Goal: Transaction & Acquisition: Purchase product/service

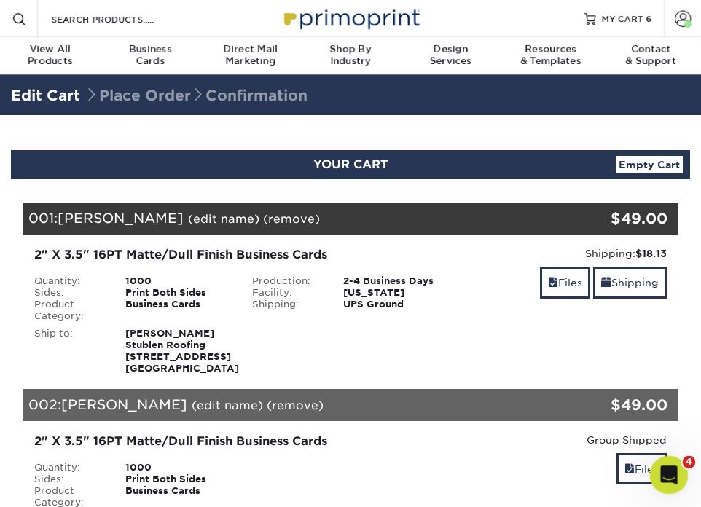
click at [670, 472] on icon "Open Intercom Messenger" at bounding box center [667, 473] width 24 height 24
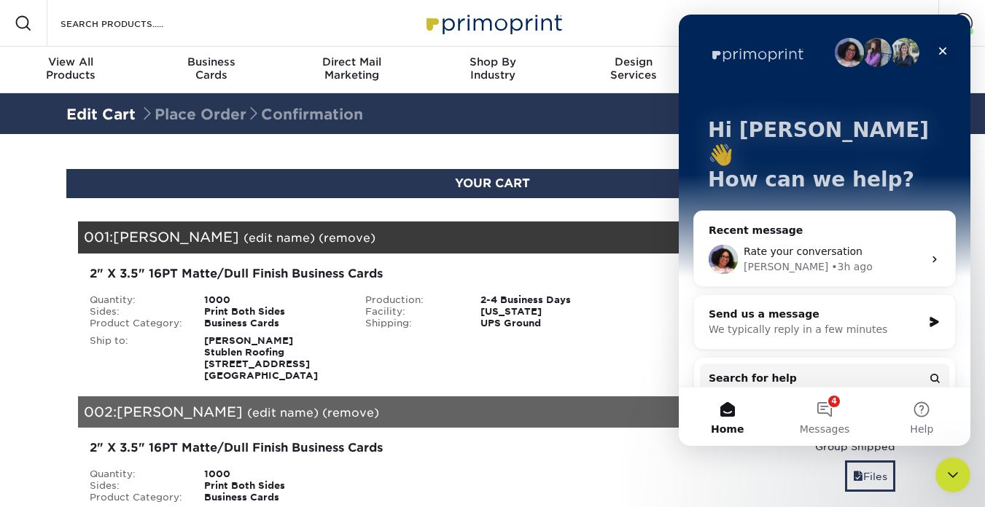
scroll to position [42, 0]
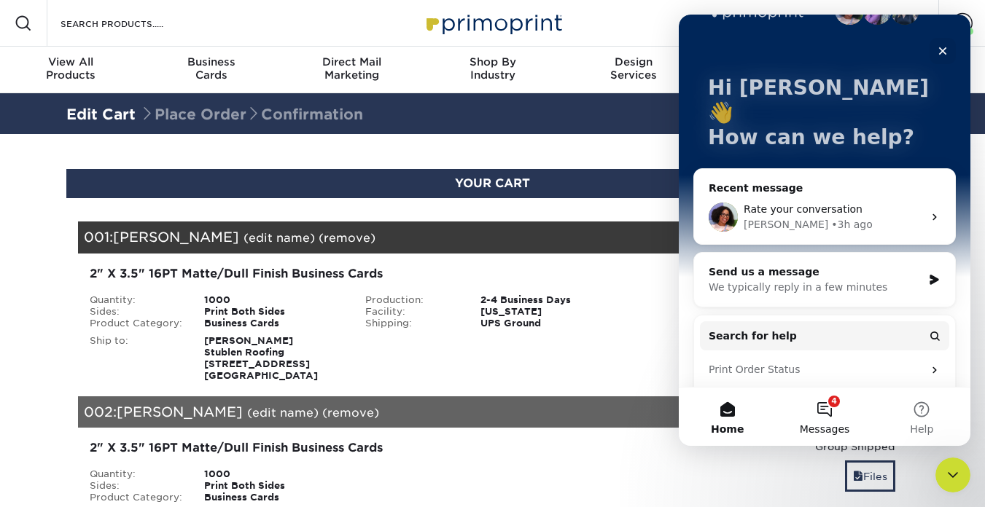
click at [700, 415] on button "4 Messages" at bounding box center [823, 417] width 97 height 58
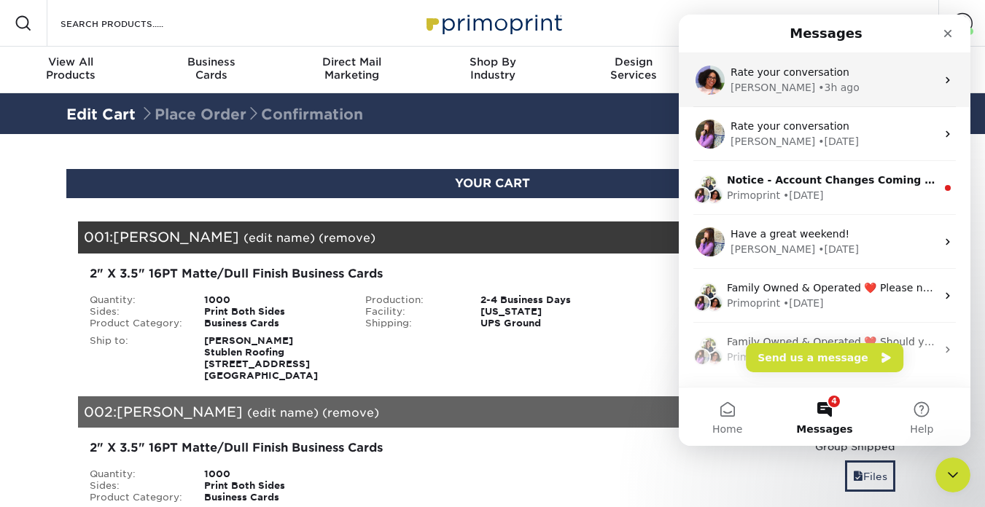
click at [700, 92] on div "Avery • 3h ago" at bounding box center [833, 87] width 206 height 15
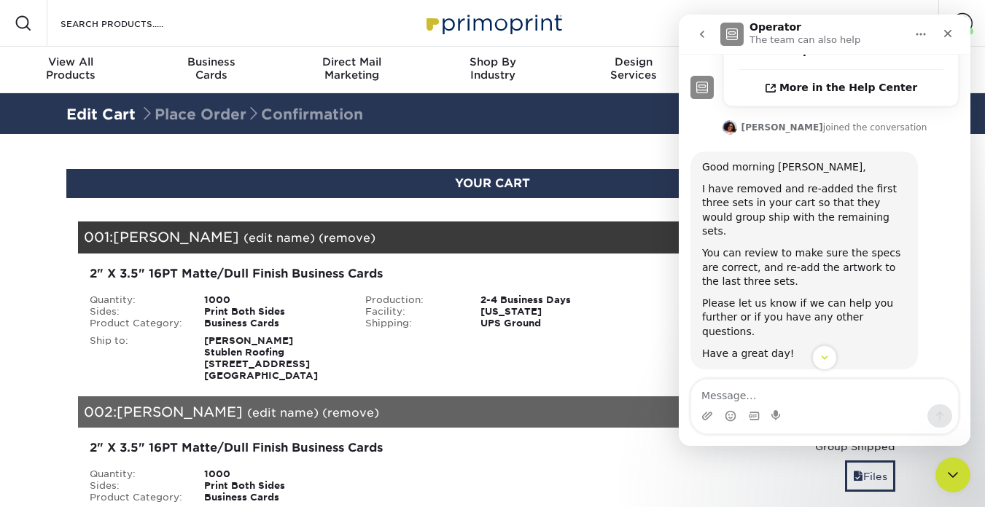
scroll to position [465, 0]
click at [515, 343] on div "Blind Ship:" at bounding box center [492, 355] width 276 height 52
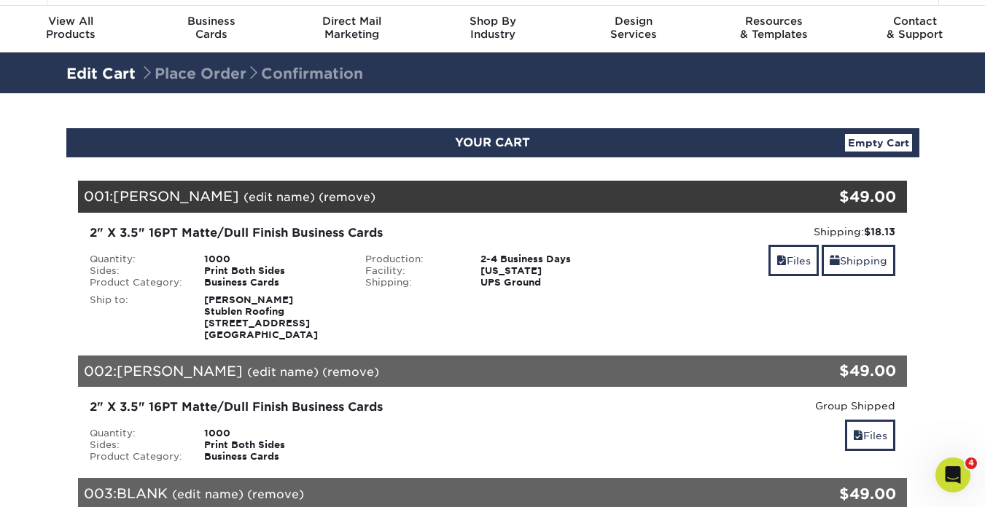
scroll to position [15, 0]
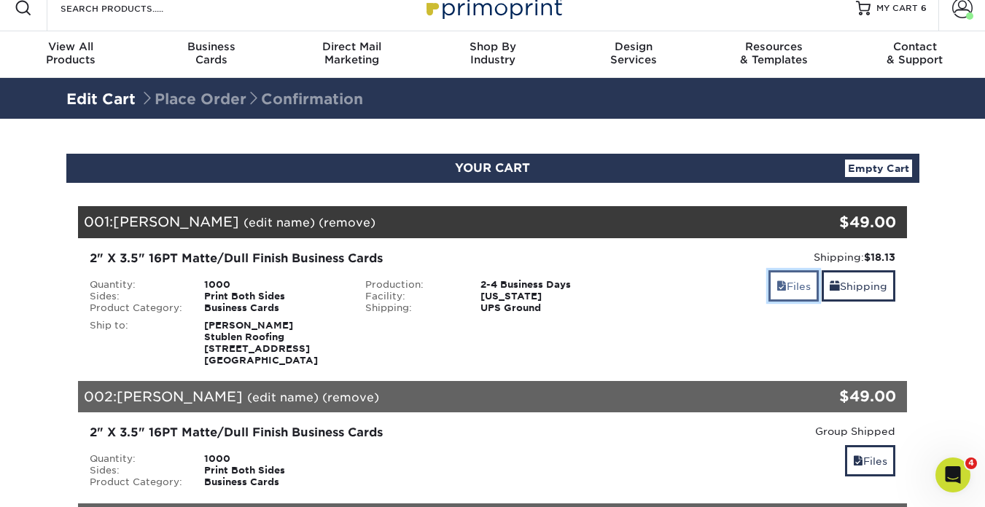
click at [796, 288] on link "Files" at bounding box center [793, 285] width 50 height 31
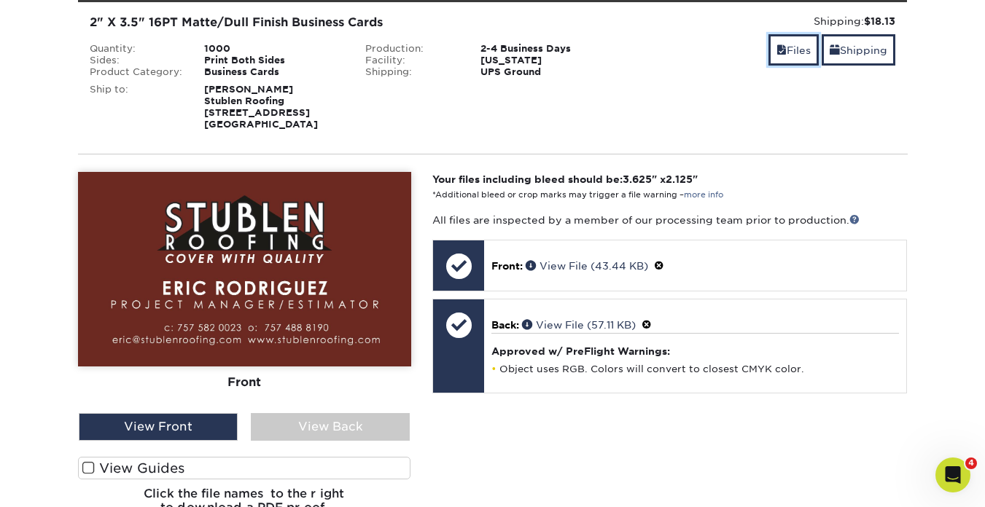
scroll to position [274, 0]
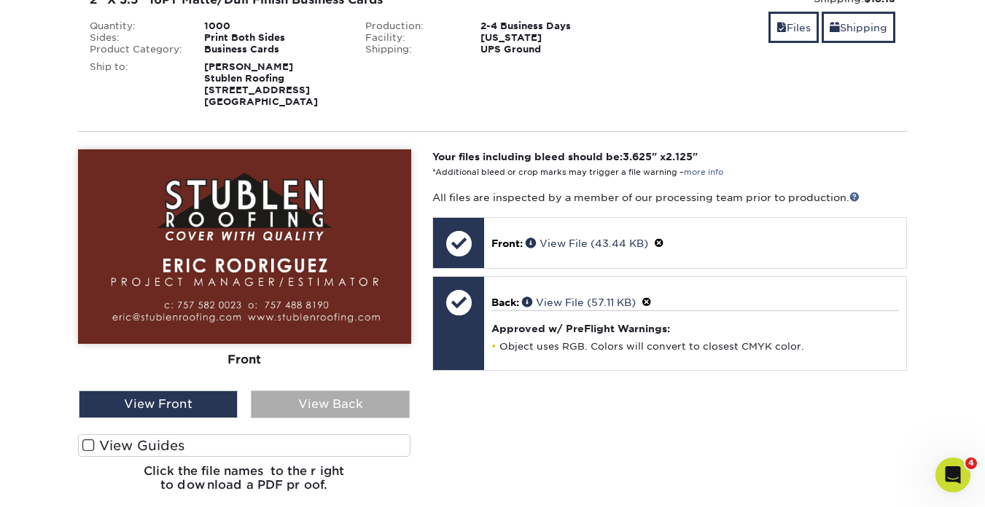
click at [359, 418] on div "View Back" at bounding box center [330, 405] width 159 height 28
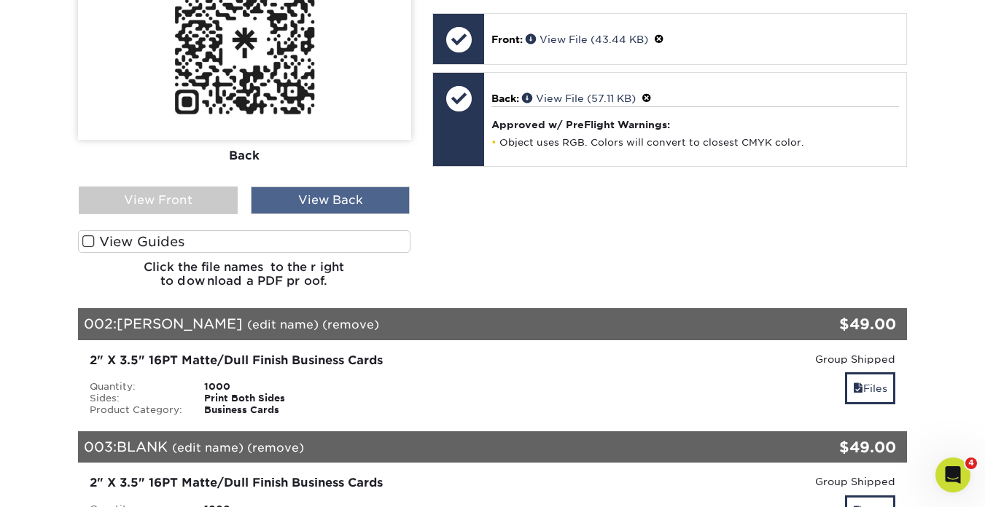
scroll to position [495, 0]
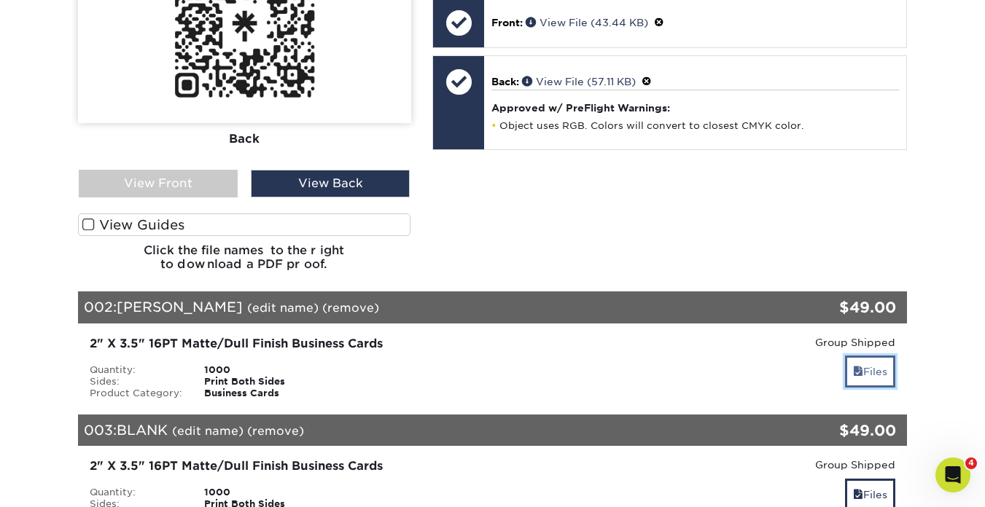
click at [879, 384] on link "Files" at bounding box center [870, 371] width 50 height 31
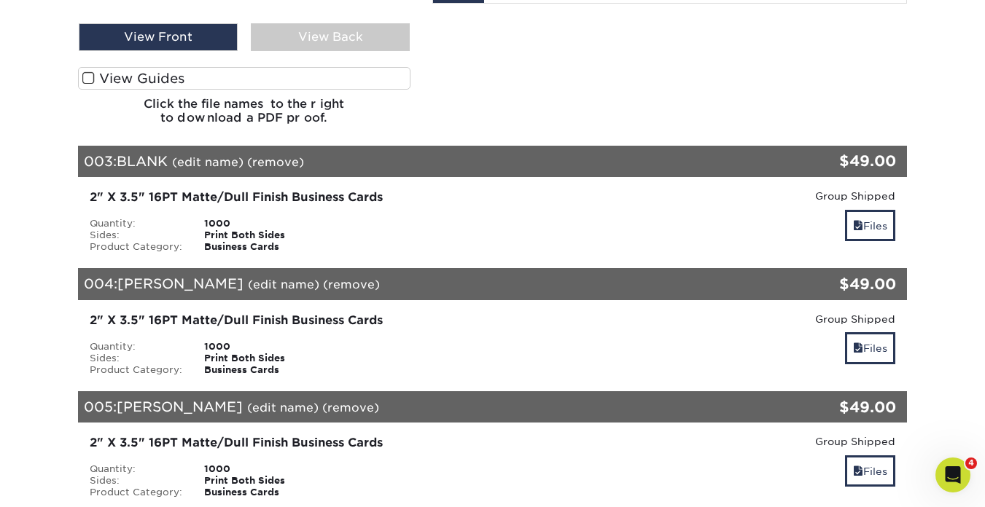
scroll to position [1157, 0]
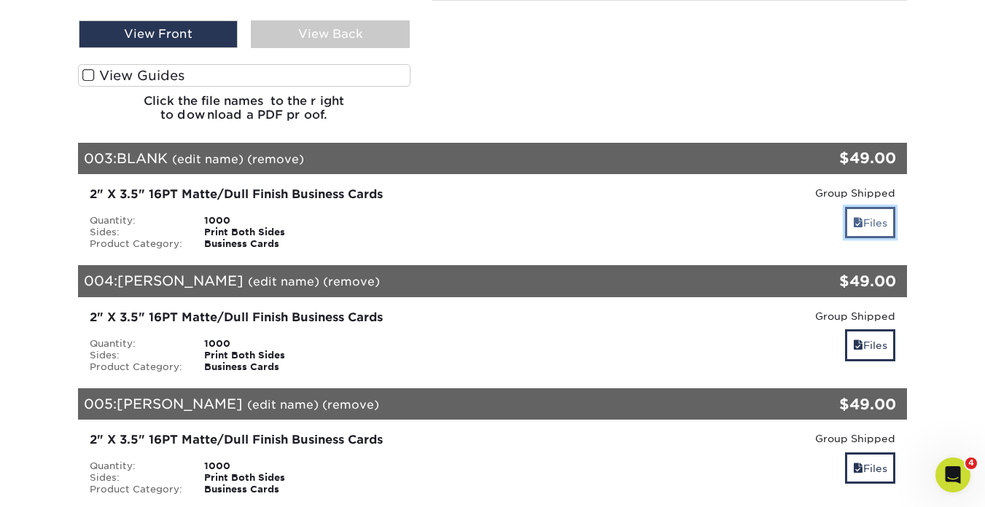
click at [884, 230] on link "Files" at bounding box center [870, 222] width 50 height 31
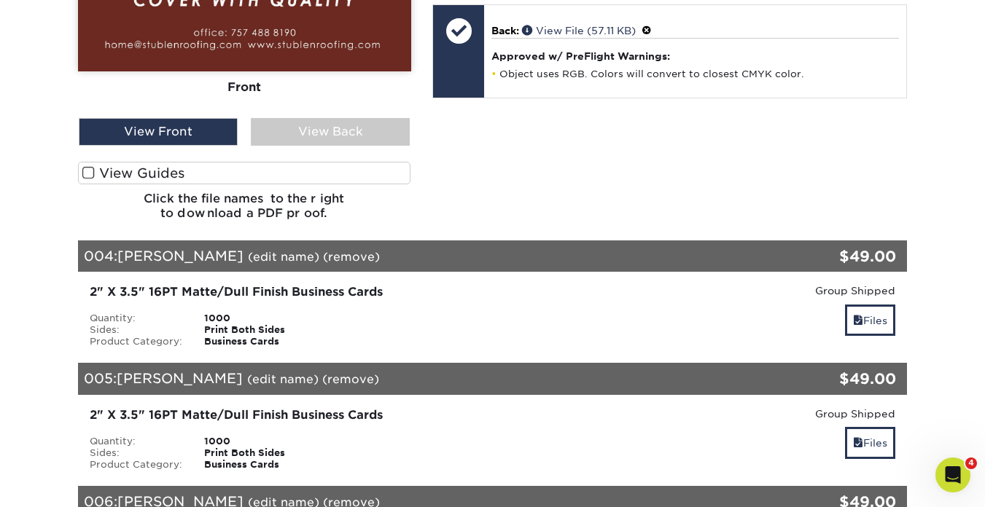
scroll to position [1635, 0]
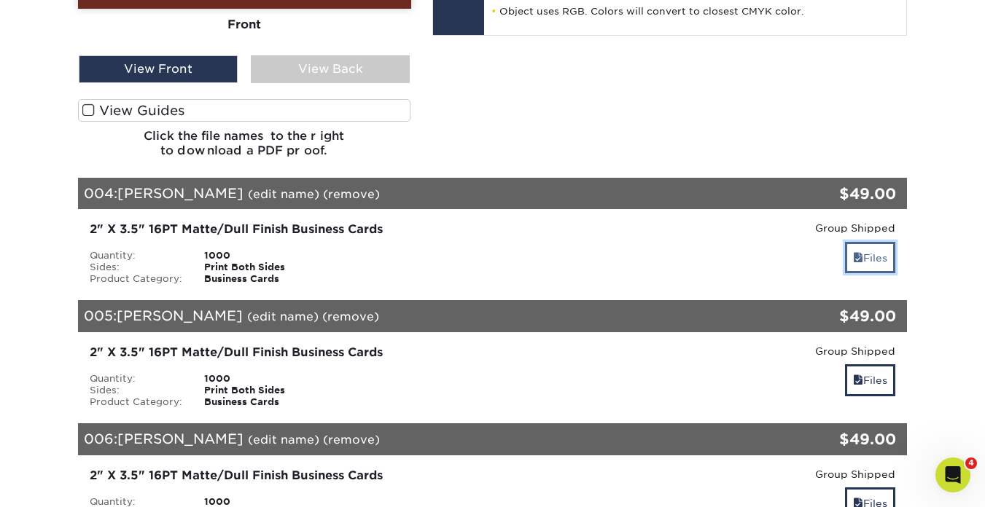
click at [878, 259] on link "Files" at bounding box center [870, 257] width 50 height 31
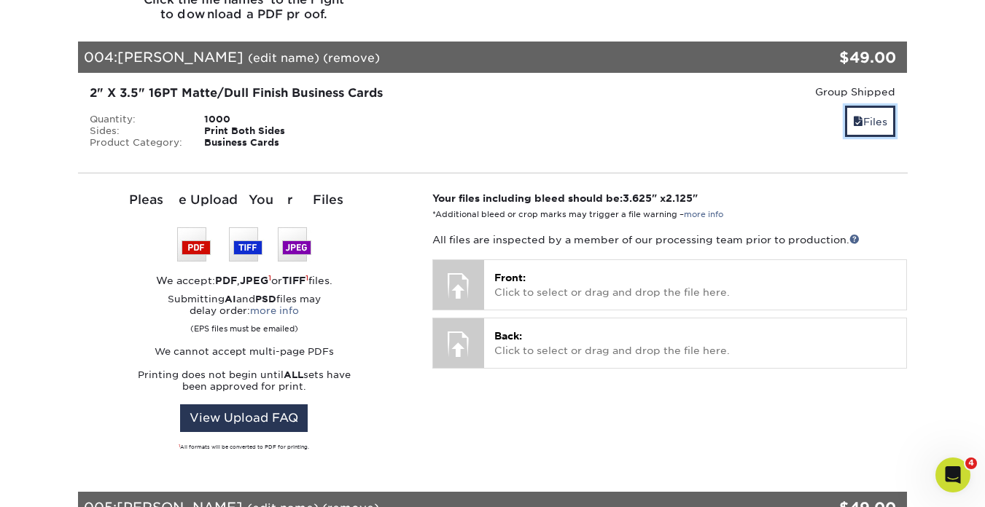
scroll to position [1770, 0]
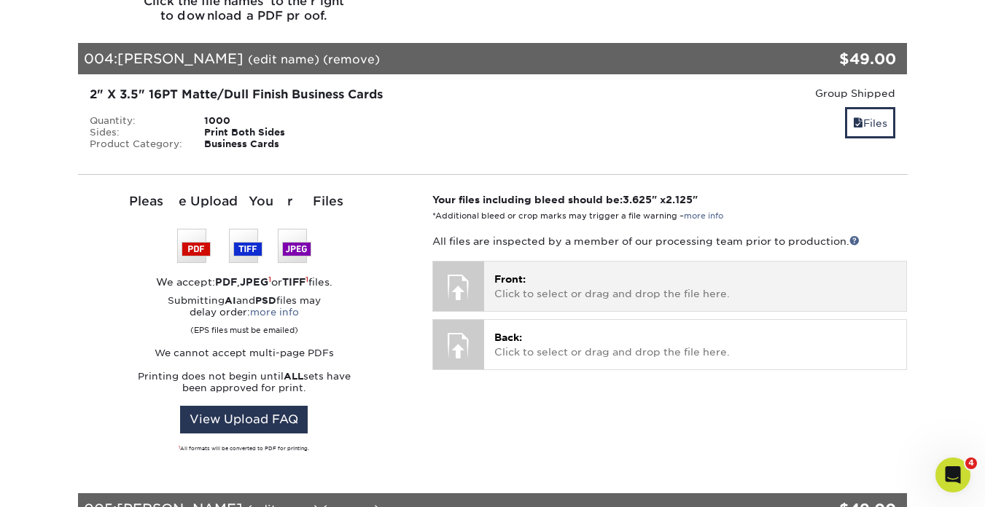
click at [568, 284] on p "Front: Click to select or drag and drop the file here." at bounding box center [695, 287] width 402 height 30
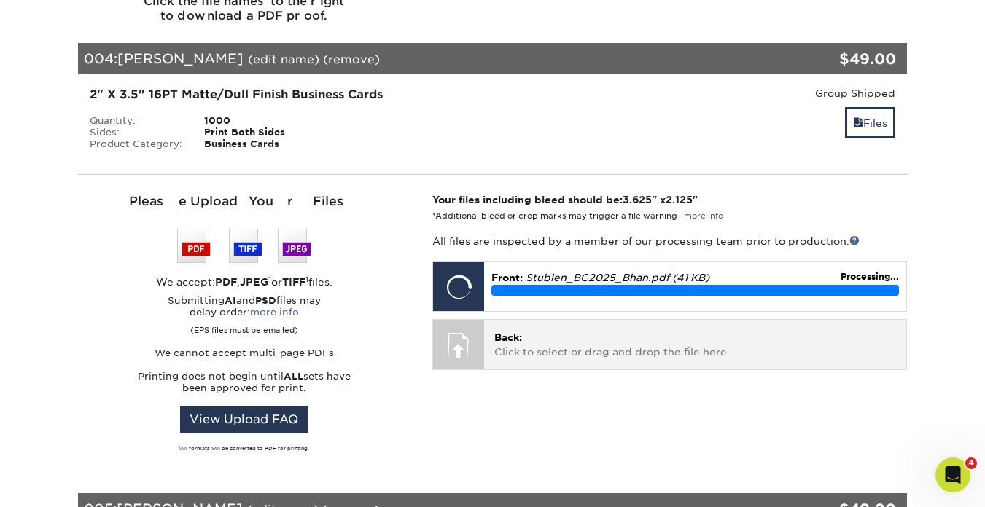
click at [539, 360] on p "Back: Click to select or drag and drop the file here." at bounding box center [695, 345] width 402 height 30
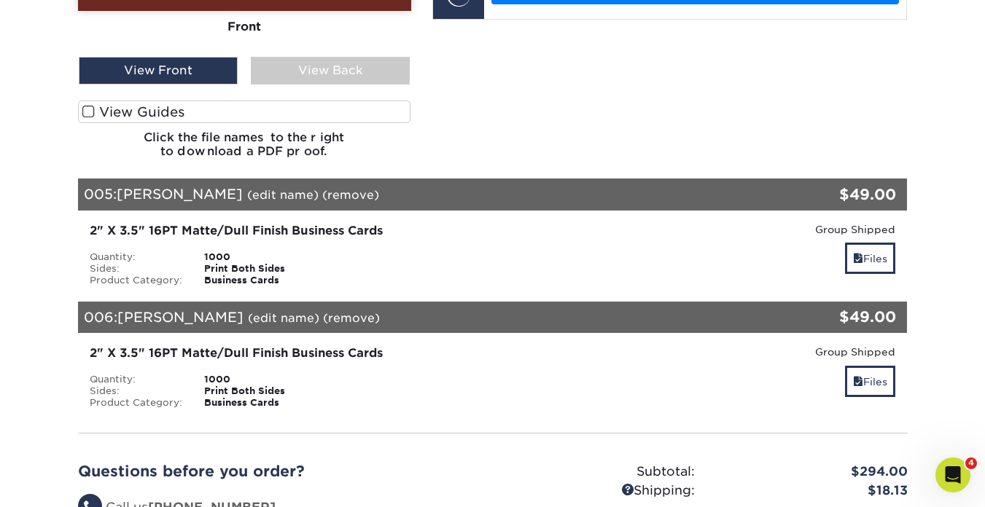
scroll to position [2156, 0]
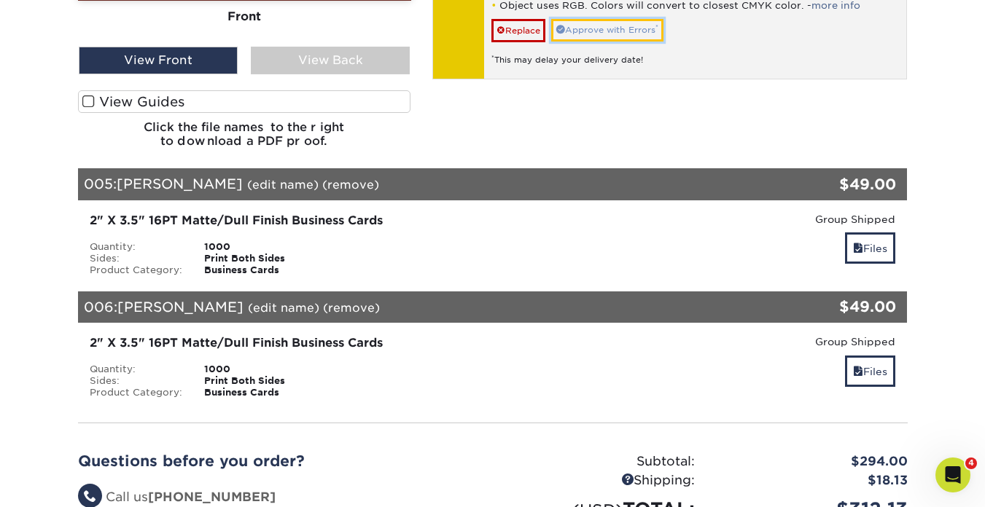
click at [641, 37] on link "Approve with Errors *" at bounding box center [607, 30] width 112 height 23
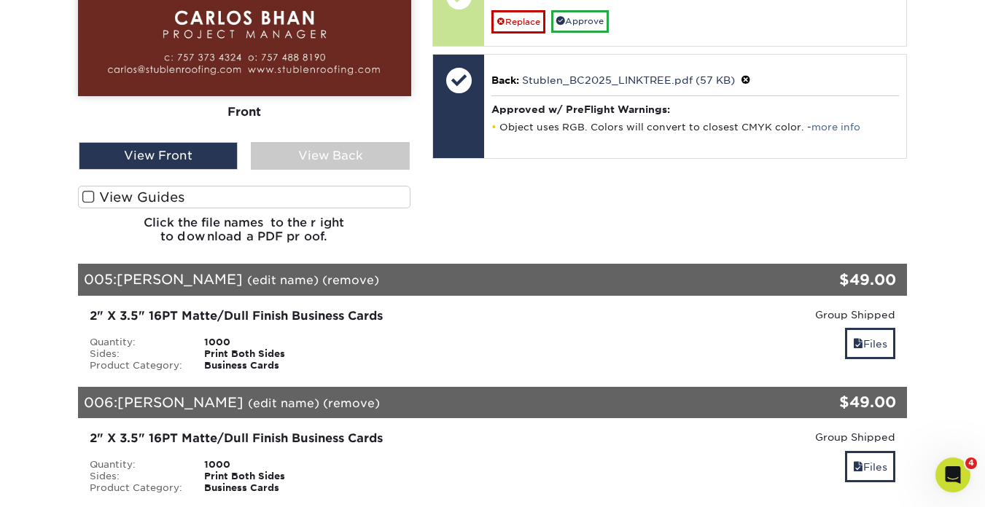
scroll to position [2065, 0]
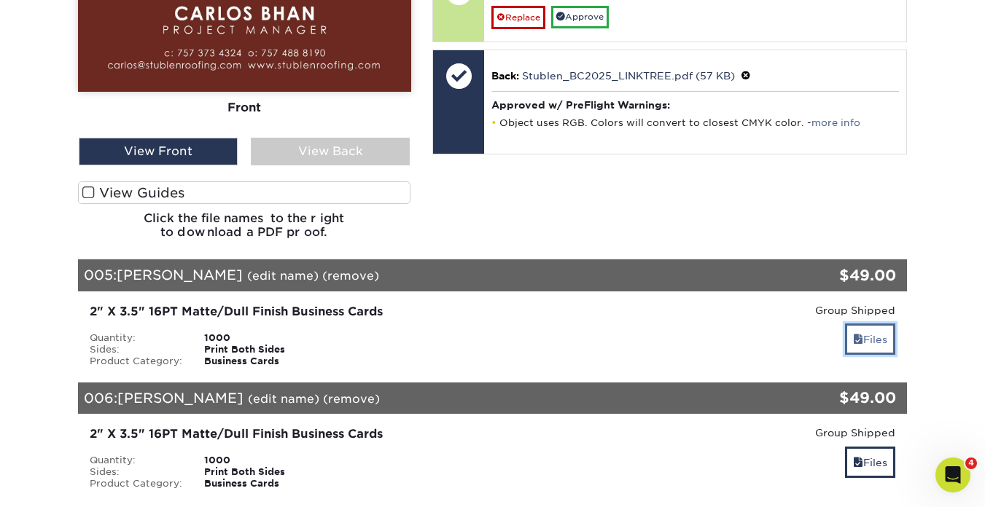
click at [860, 352] on link "Files" at bounding box center [870, 339] width 50 height 31
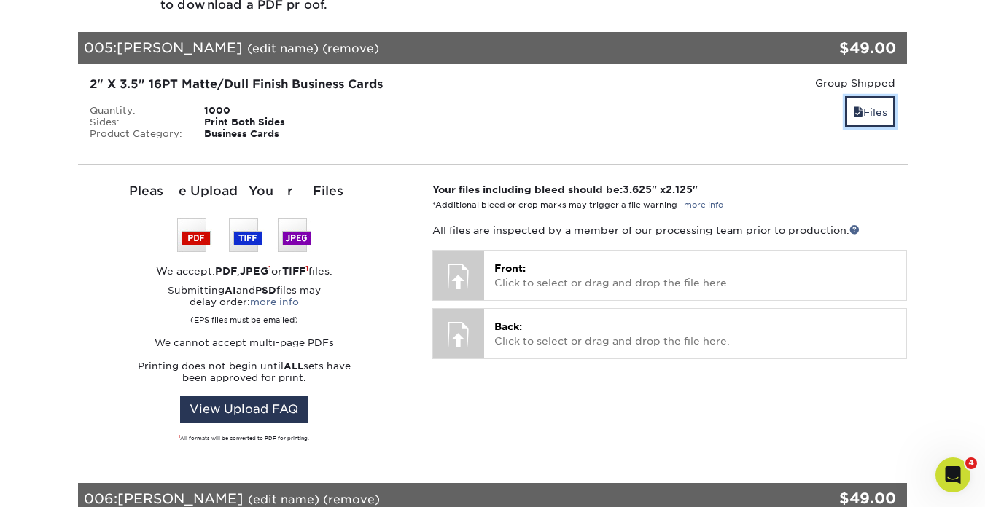
scroll to position [2292, 0]
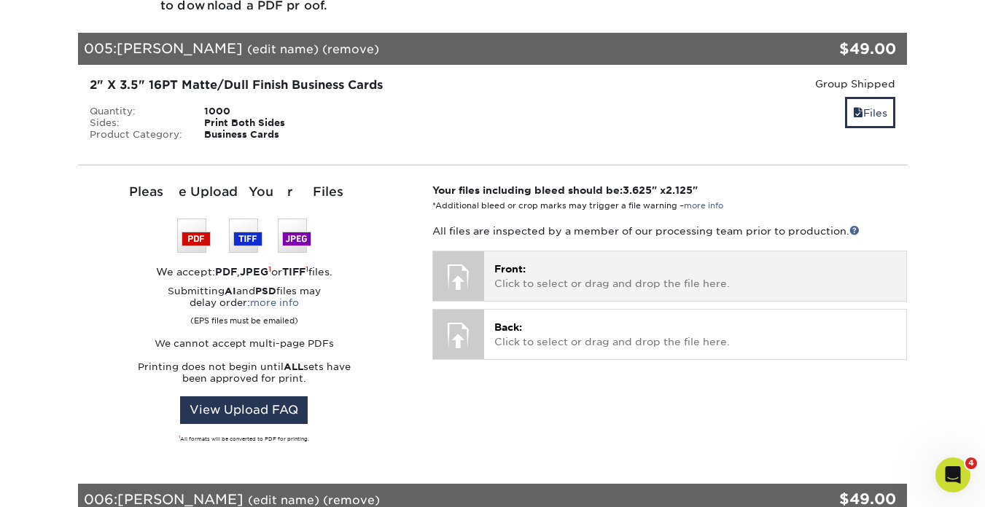
click at [523, 275] on span "Front:" at bounding box center [509, 269] width 31 height 12
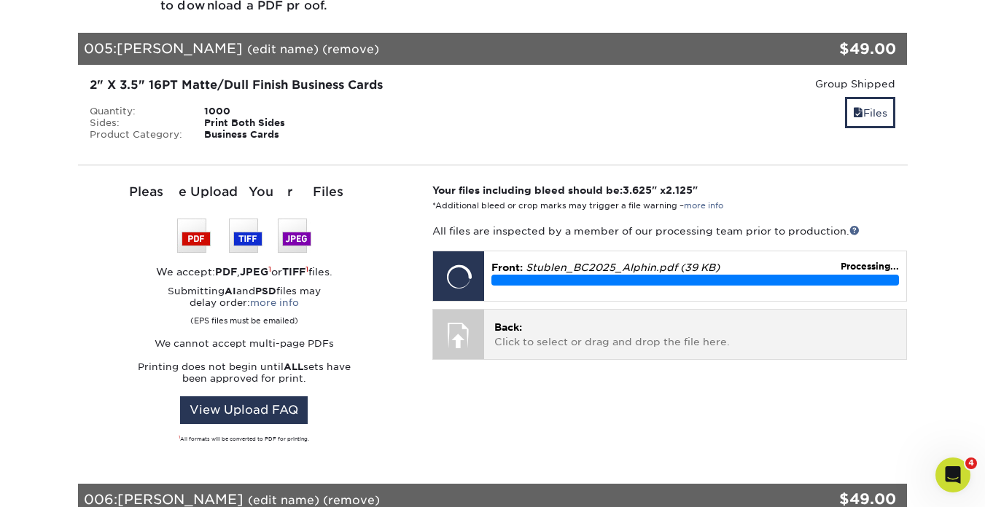
click at [522, 333] on span "Back:" at bounding box center [508, 327] width 28 height 12
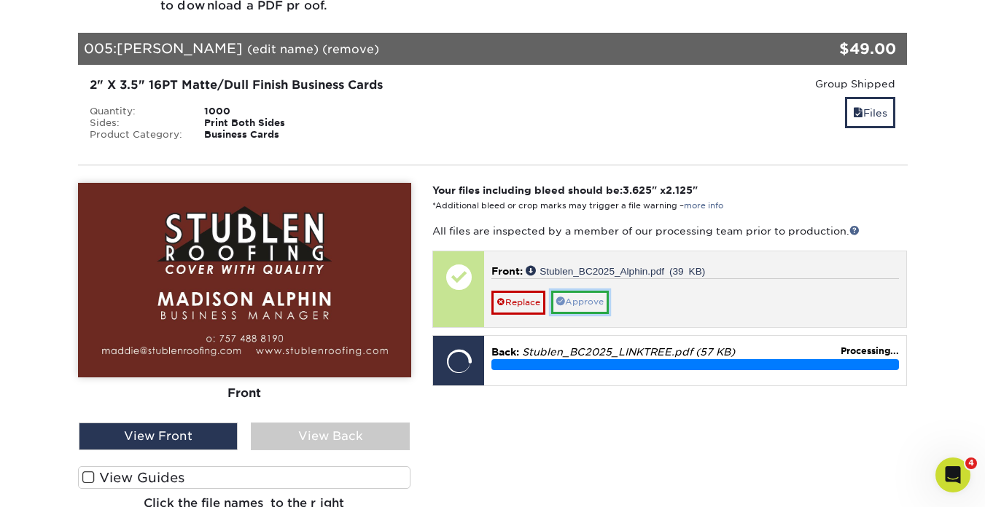
click at [595, 313] on link "Approve" at bounding box center [580, 302] width 58 height 23
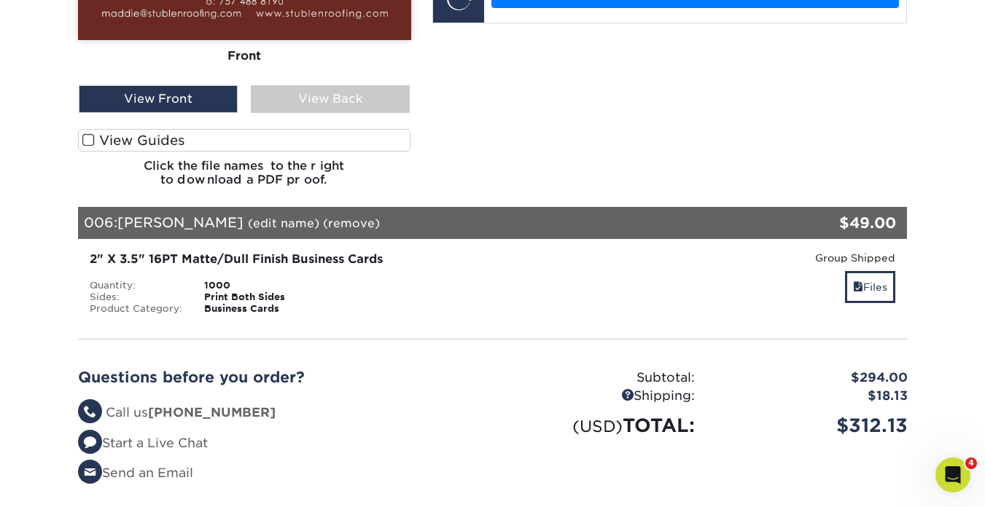
scroll to position [2630, 0]
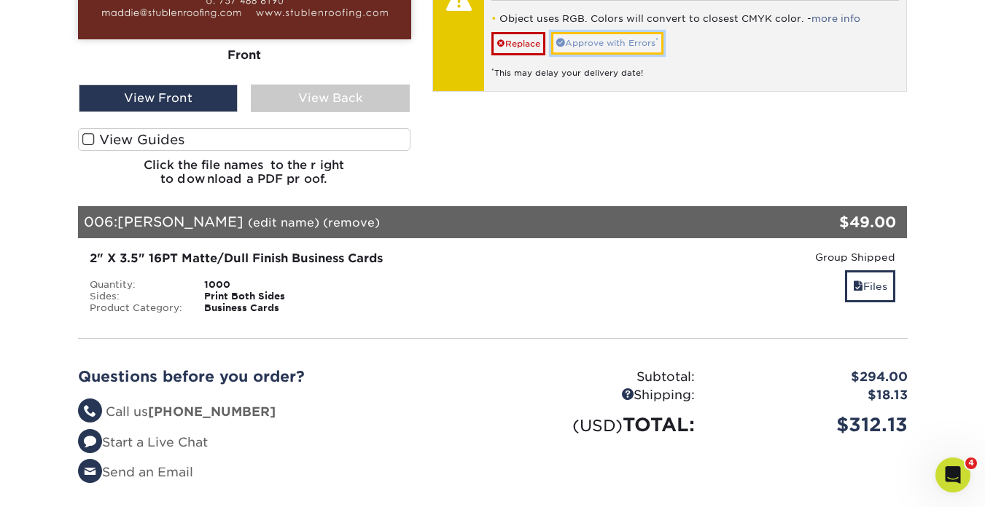
click at [619, 55] on link "Approve with Errors *" at bounding box center [607, 43] width 112 height 23
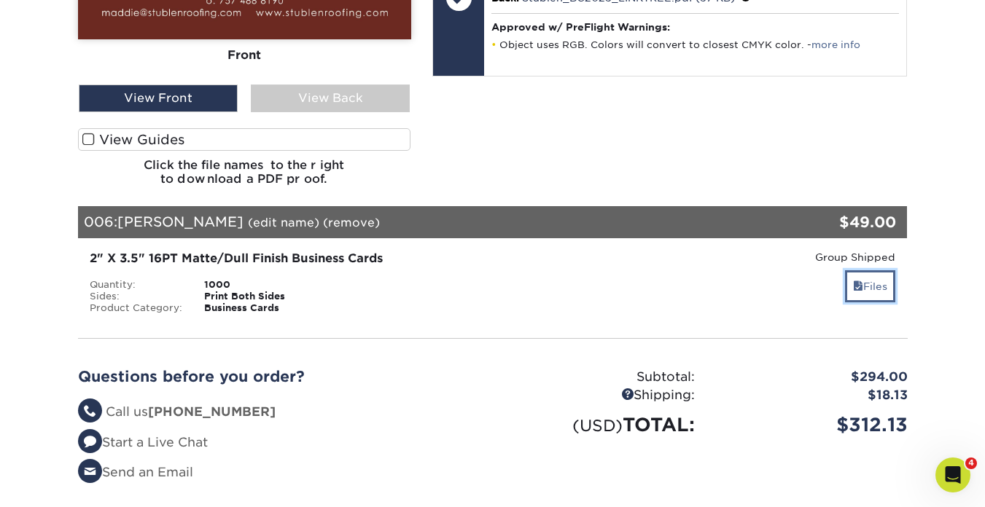
click at [868, 300] on link "Files" at bounding box center [870, 285] width 50 height 31
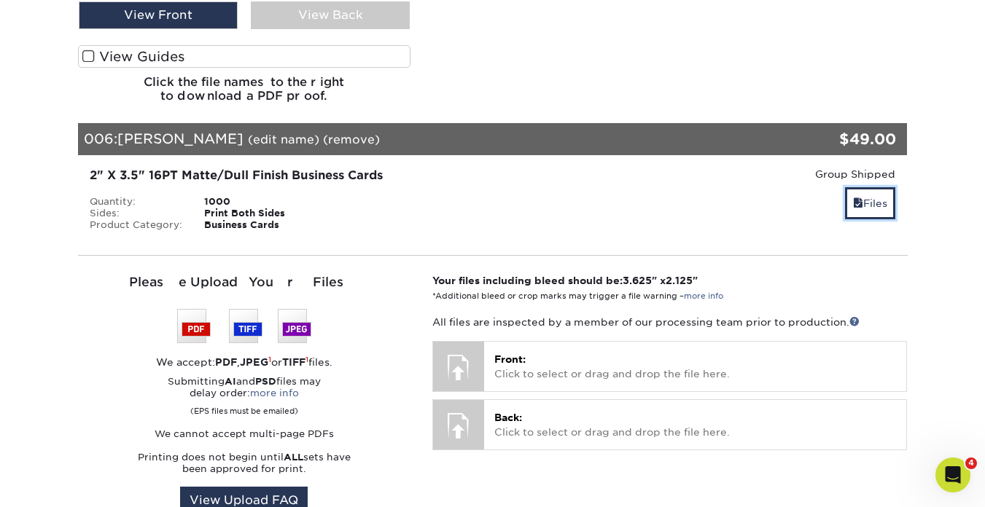
scroll to position [2747, 0]
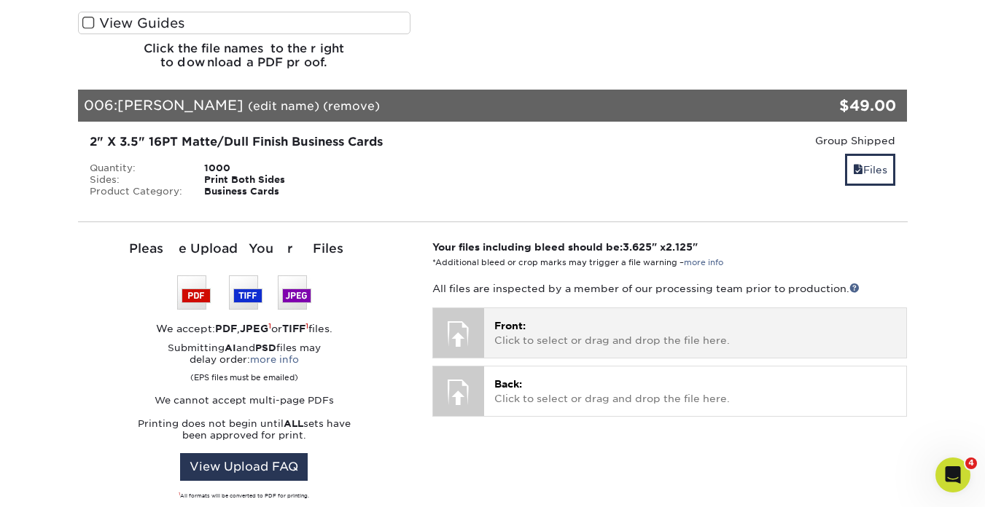
click at [545, 341] on p "Front: Click to select or drag and drop the file here." at bounding box center [695, 333] width 402 height 30
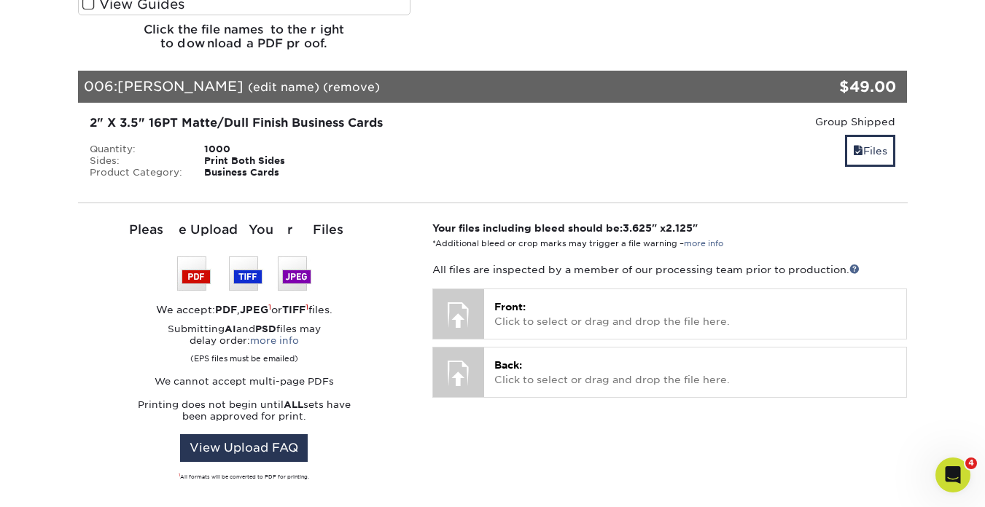
scroll to position [2791, 0]
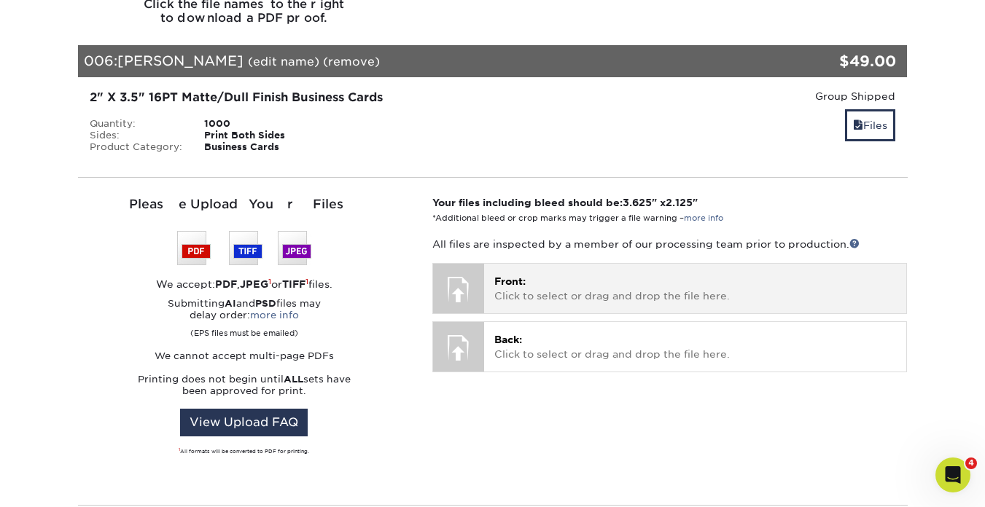
click at [606, 304] on p "Front: Click to select or drag and drop the file here." at bounding box center [695, 289] width 402 height 30
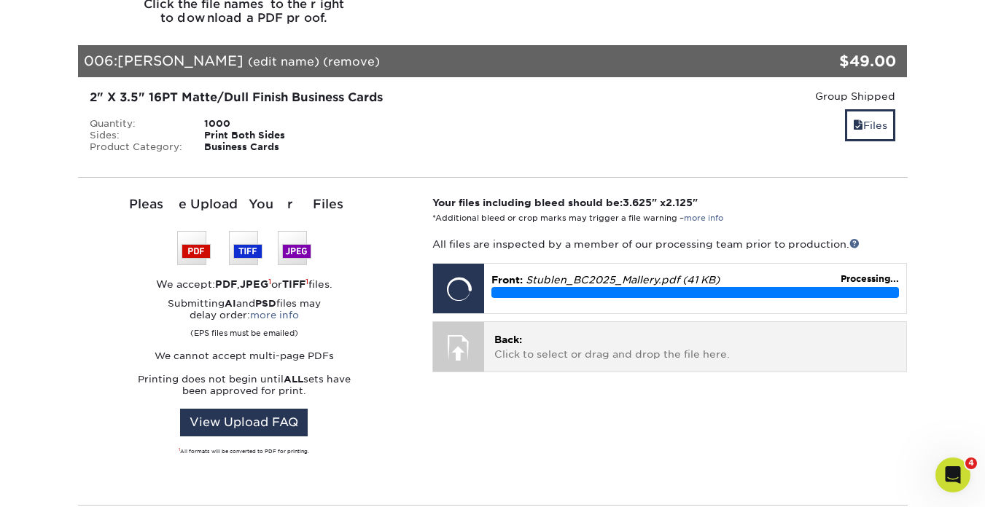
click at [603, 362] on p "Back: Click to select or drag and drop the file here." at bounding box center [695, 347] width 402 height 30
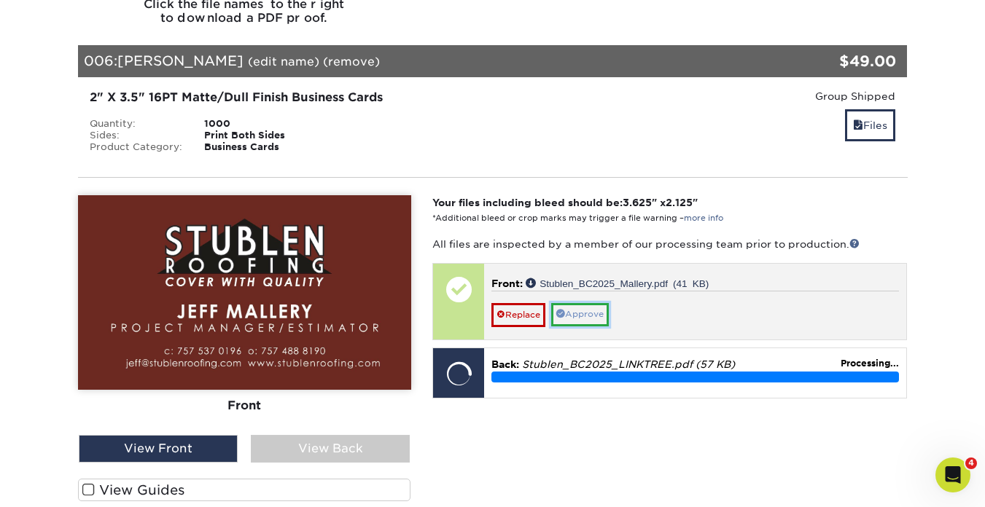
click at [593, 324] on link "Approve" at bounding box center [580, 314] width 58 height 23
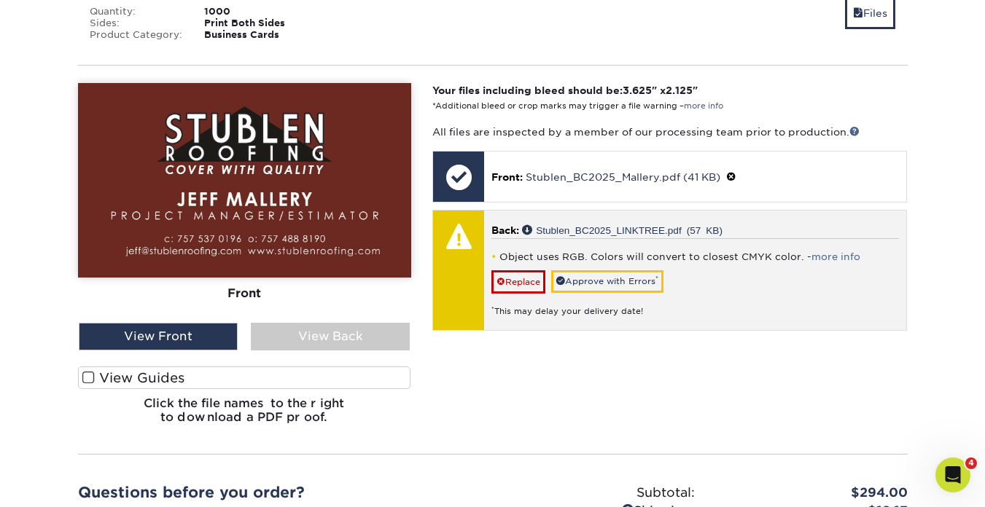
scroll to position [2903, 0]
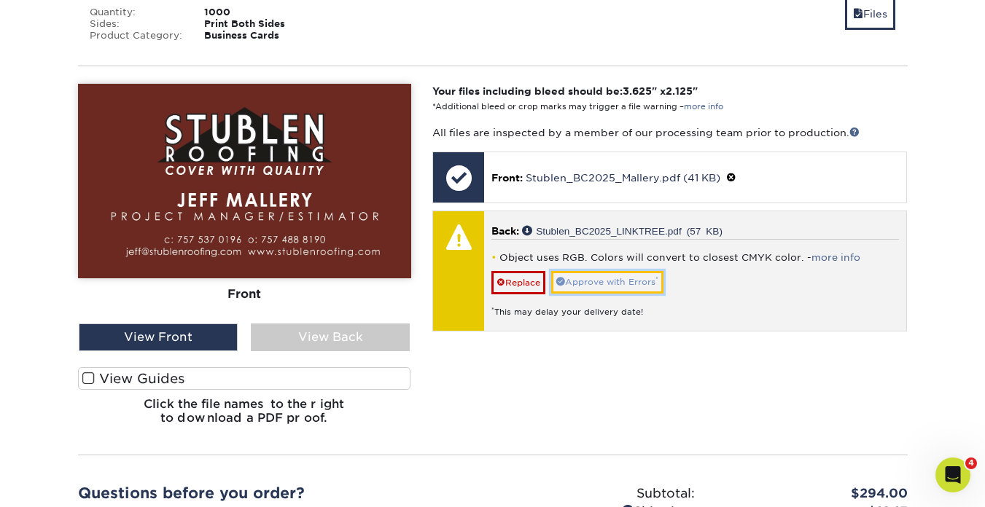
click at [592, 294] on link "Approve with Errors *" at bounding box center [607, 282] width 112 height 23
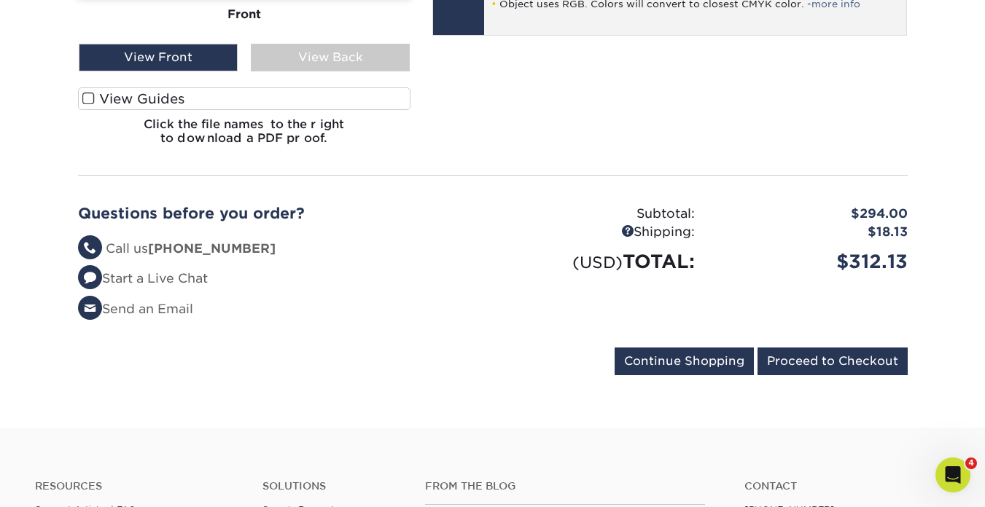
scroll to position [3194, 0]
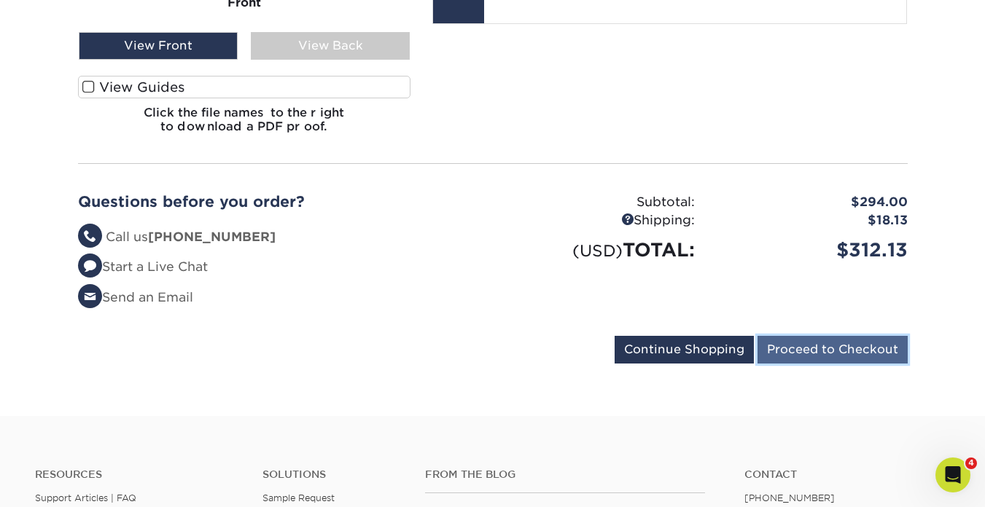
click at [856, 364] on input "Proceed to Checkout" at bounding box center [832, 350] width 150 height 28
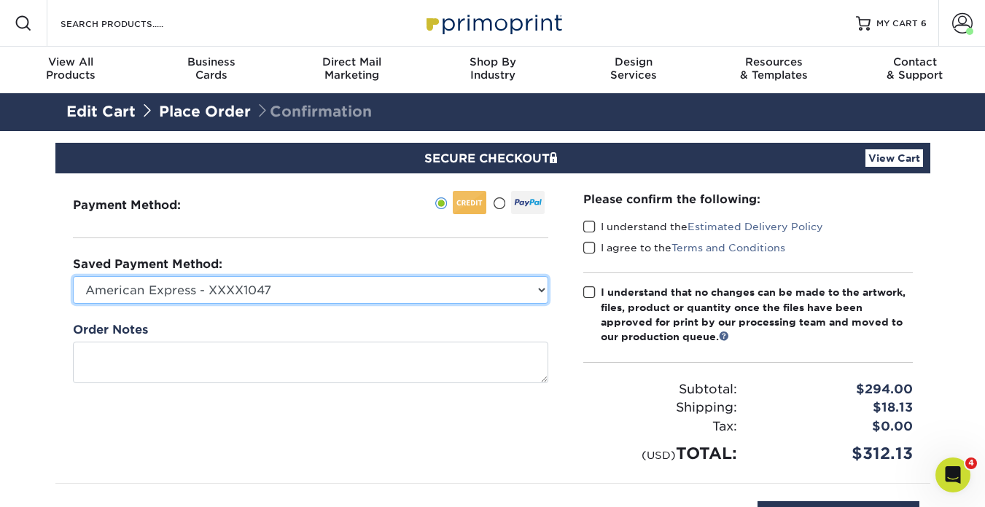
click at [517, 286] on select "American Express - XXXX1047 Visa - XXXX7735 Visa - XXXX8762 New Credit Card" at bounding box center [310, 290] width 475 height 28
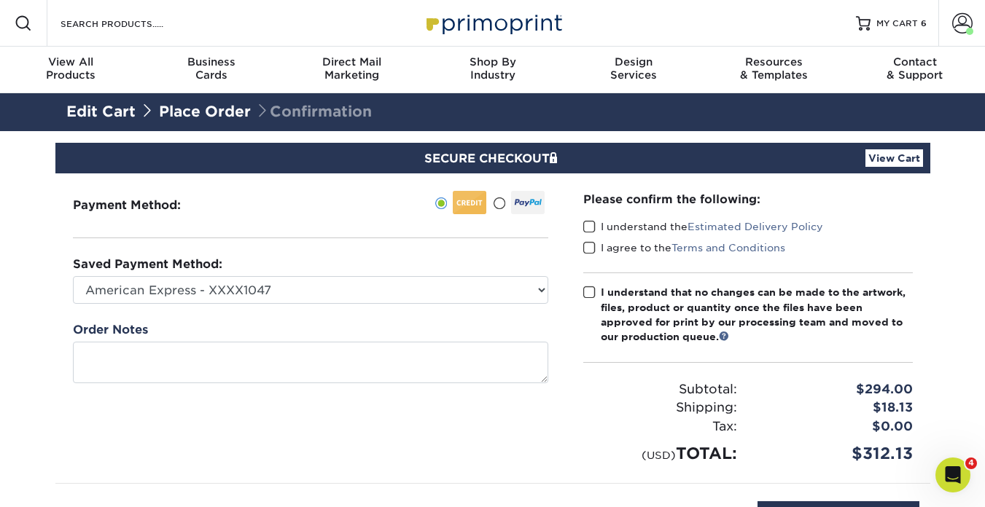
click at [237, 271] on div "Saved Payment Method: American Express - XXXX1047 Visa - XXXX7735 Visa - XXXX87…" at bounding box center [310, 280] width 475 height 48
click at [237, 273] on div "Saved Payment Method: American Express - XXXX1047 Visa - XXXX7735 Visa - XXXX87…" at bounding box center [310, 280] width 475 height 48
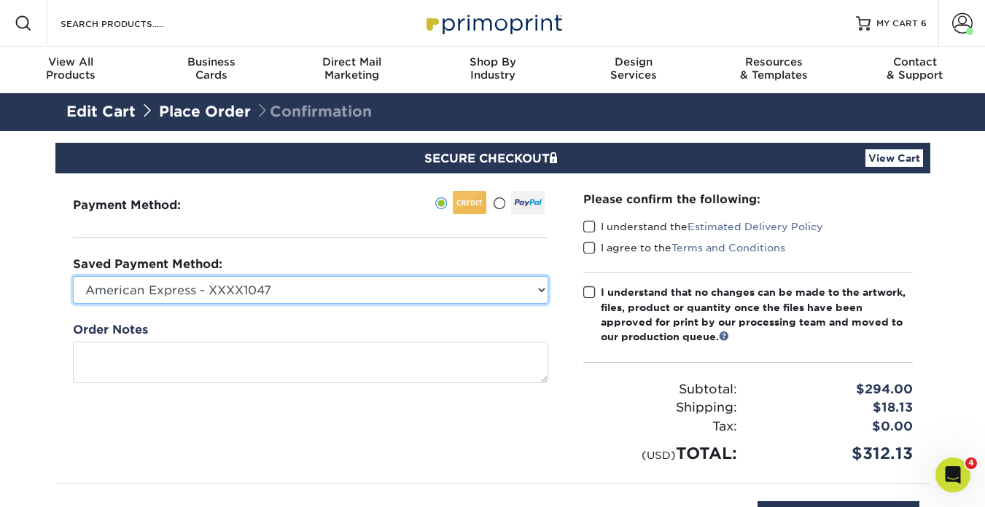
click at [264, 290] on select "American Express - XXXX1047 Visa - XXXX7735 Visa - XXXX8762 New Credit Card" at bounding box center [310, 290] width 475 height 28
select select
click at [73, 276] on select "American Express - XXXX1047 Visa - XXXX7735 Visa - XXXX8762 New Credit Card" at bounding box center [310, 290] width 475 height 28
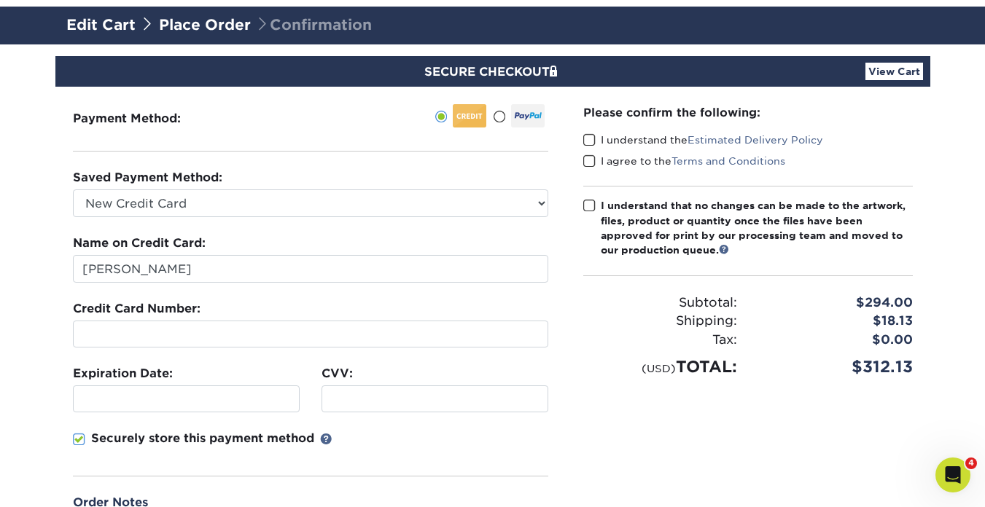
scroll to position [82, 0]
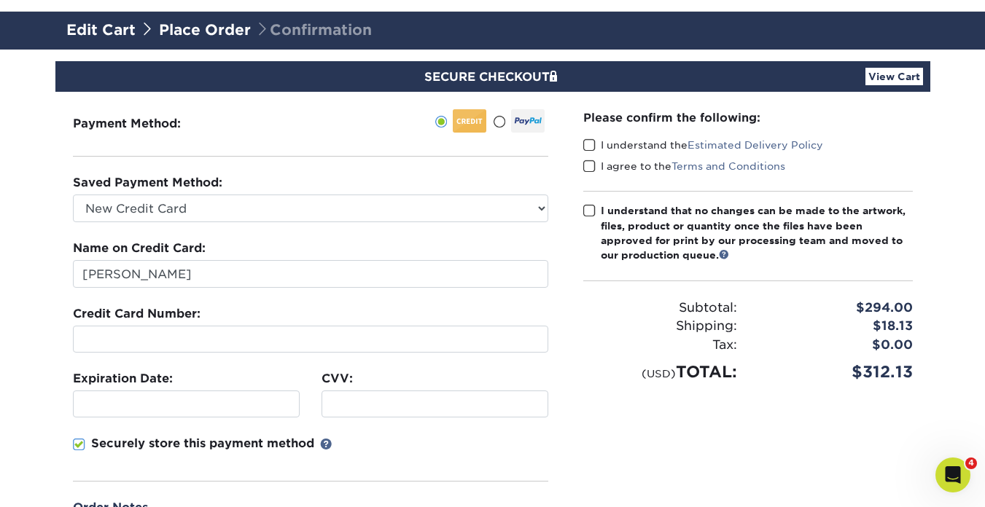
click at [105, 410] on iframe "To enrich screen reader interactions, please activate Accessibility in Grammarl…" at bounding box center [186, 404] width 214 height 14
click at [39, 426] on section "SECURE CHECKOUT View Cart Payment Method: Saved Payment Method:" at bounding box center [492, 372] width 985 height 644
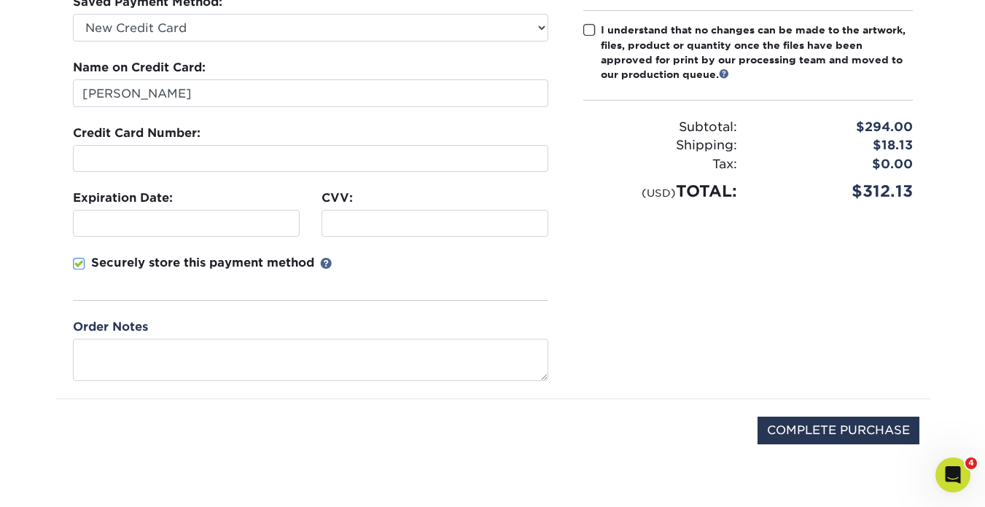
scroll to position [259, 0]
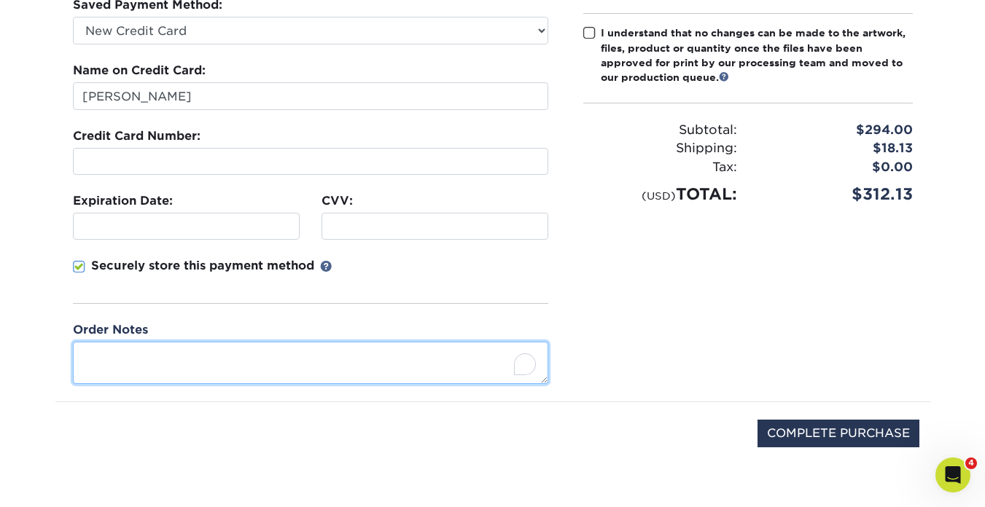
click at [125, 369] on textarea "To enrich screen reader interactions, please activate Accessibility in Grammarl…" at bounding box center [310, 363] width 475 height 42
type textarea "Stublen BC"
click at [138, 348] on textarea "Stublen BC" at bounding box center [310, 363] width 475 height 42
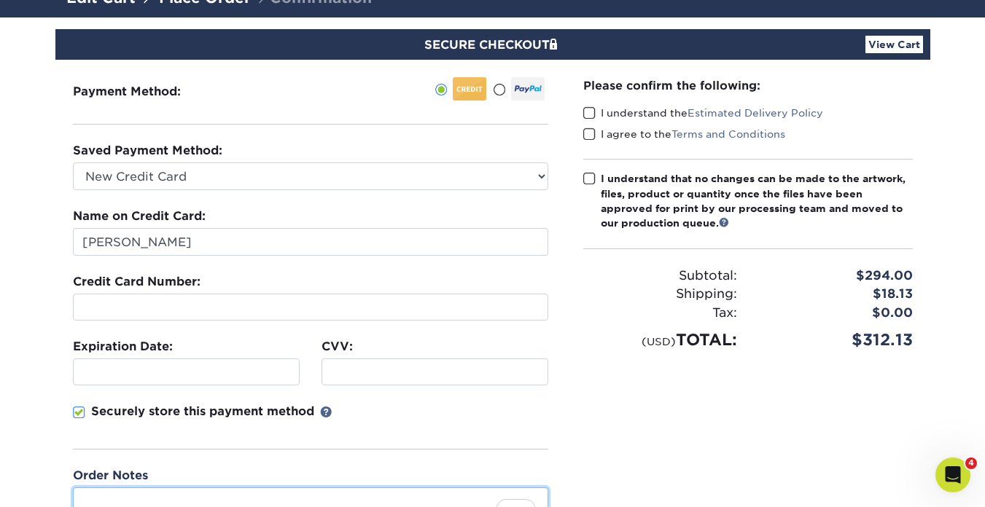
scroll to position [116, 0]
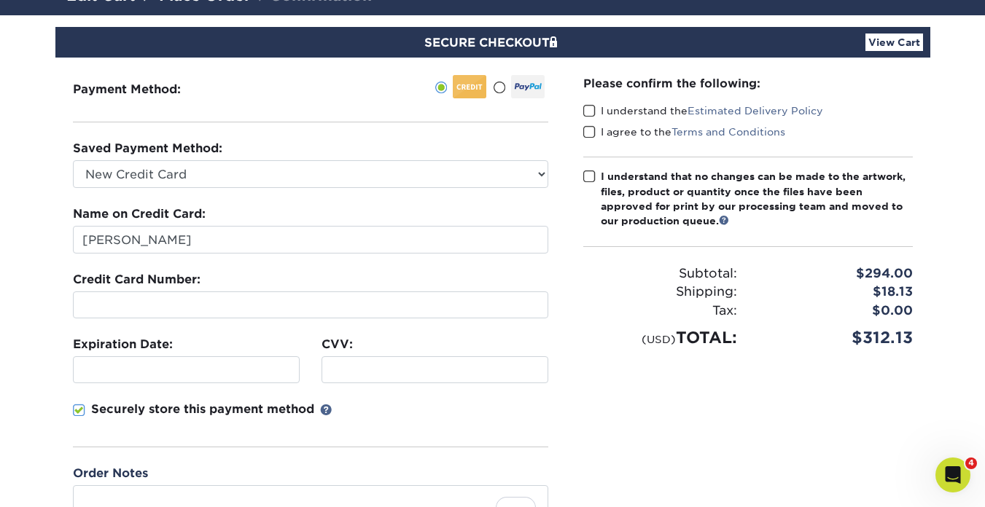
click at [593, 113] on span at bounding box center [589, 111] width 12 height 14
click at [0, 0] on input "I understand the Estimated Delivery Policy" at bounding box center [0, 0] width 0 height 0
click at [591, 141] on div "I agree to the Terms and Conditions" at bounding box center [747, 135] width 329 height 20
click at [591, 134] on span at bounding box center [589, 132] width 12 height 14
click at [0, 0] on input "I agree to the Terms and Conditions" at bounding box center [0, 0] width 0 height 0
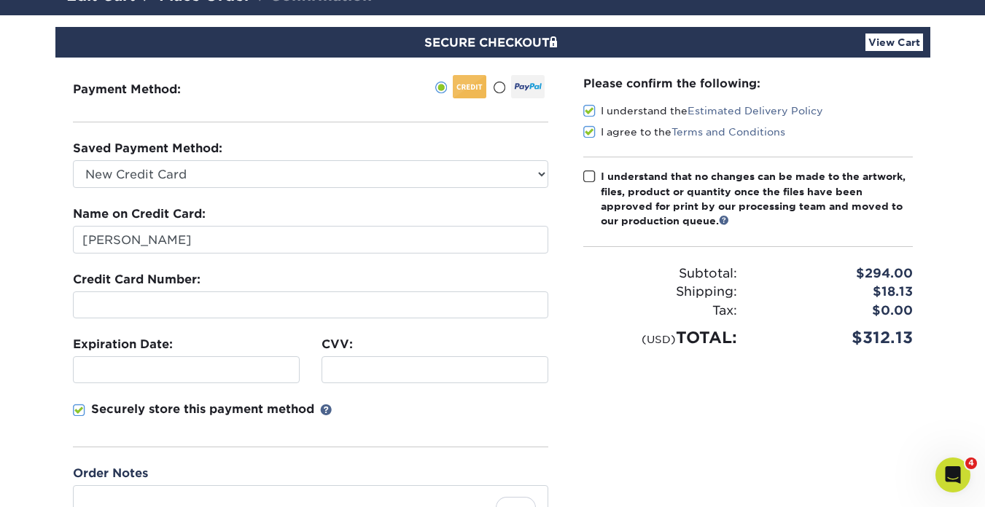
click at [583, 177] on span at bounding box center [589, 177] width 12 height 14
click at [0, 0] on input "I understand that no changes can be made to the artwork, files, product or quan…" at bounding box center [0, 0] width 0 height 0
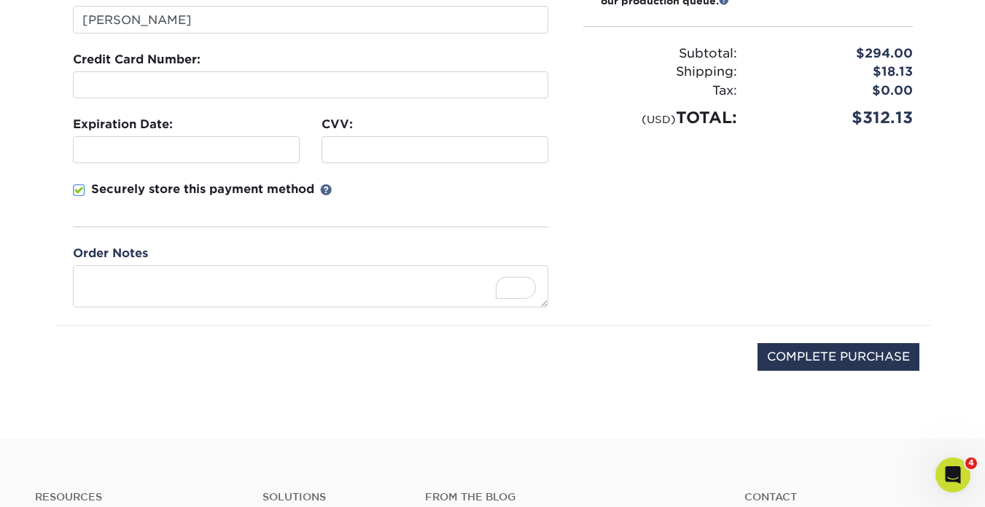
scroll to position [344, 0]
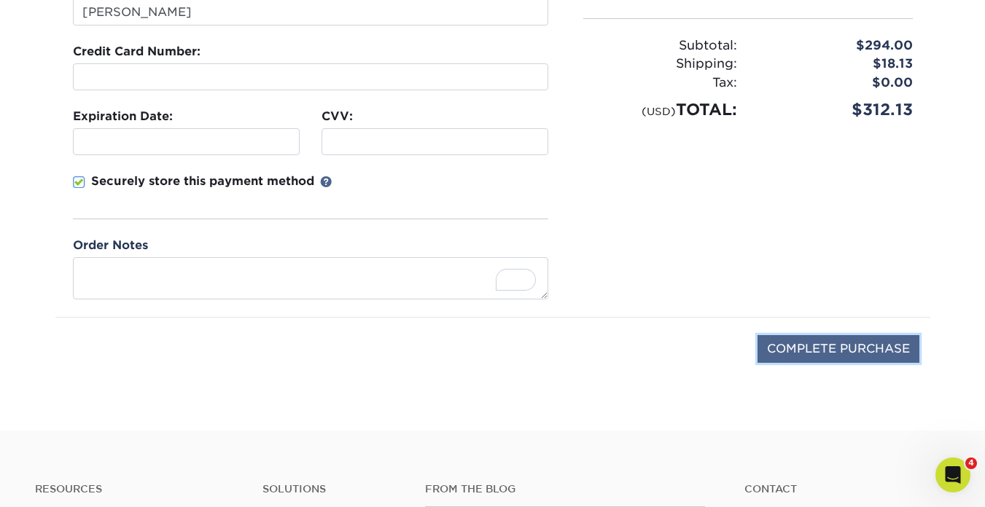
click at [821, 348] on input "COMPLETE PURCHASE" at bounding box center [838, 349] width 162 height 28
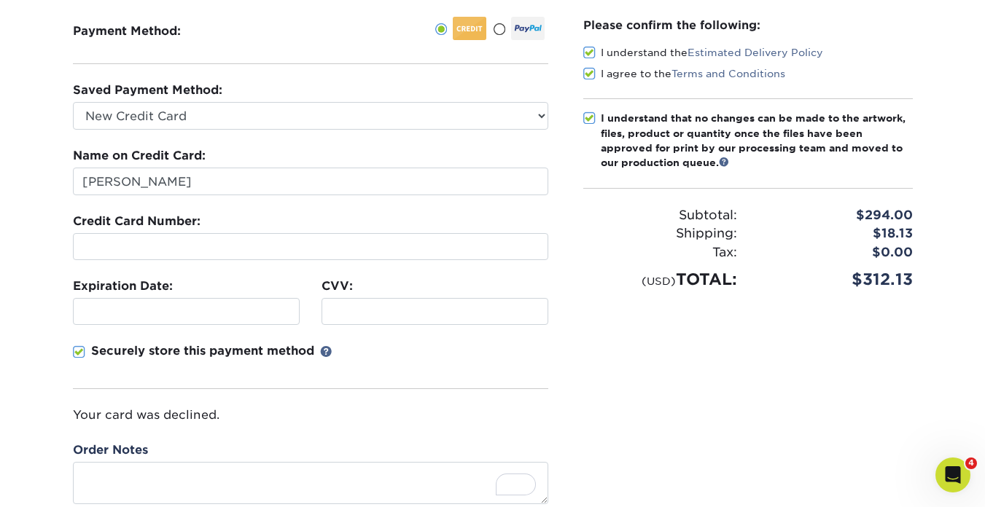
scroll to position [173, 0]
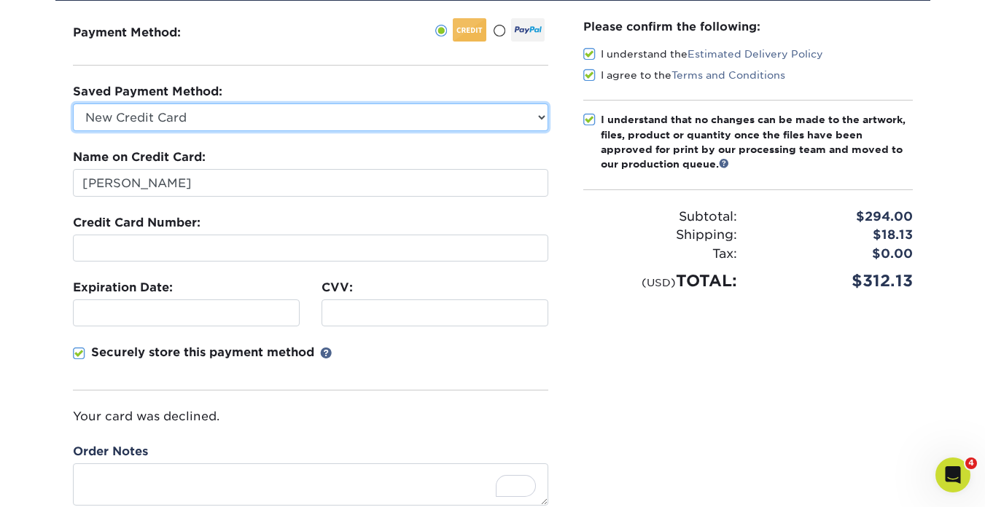
click at [324, 121] on select "American Express - XXXX1047 Visa - XXXX7735 Visa - XXXX8762 New Credit Card" at bounding box center [310, 117] width 475 height 28
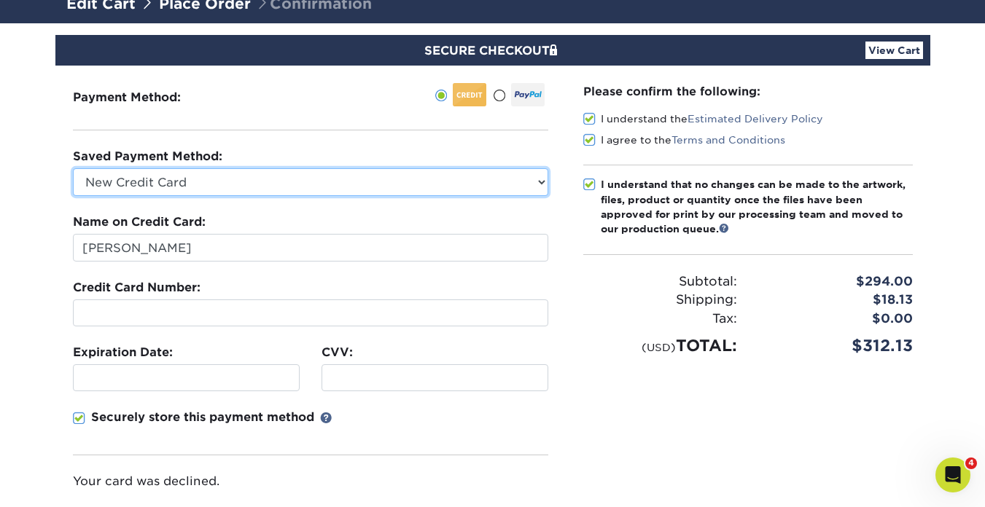
scroll to position [98, 0]
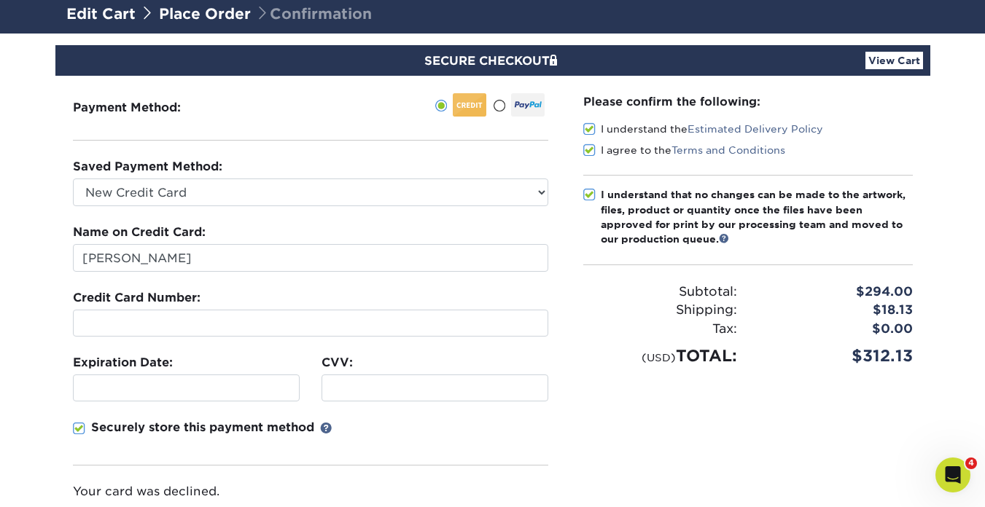
click at [479, 436] on div "Securely store this payment method" at bounding box center [310, 442] width 475 height 47
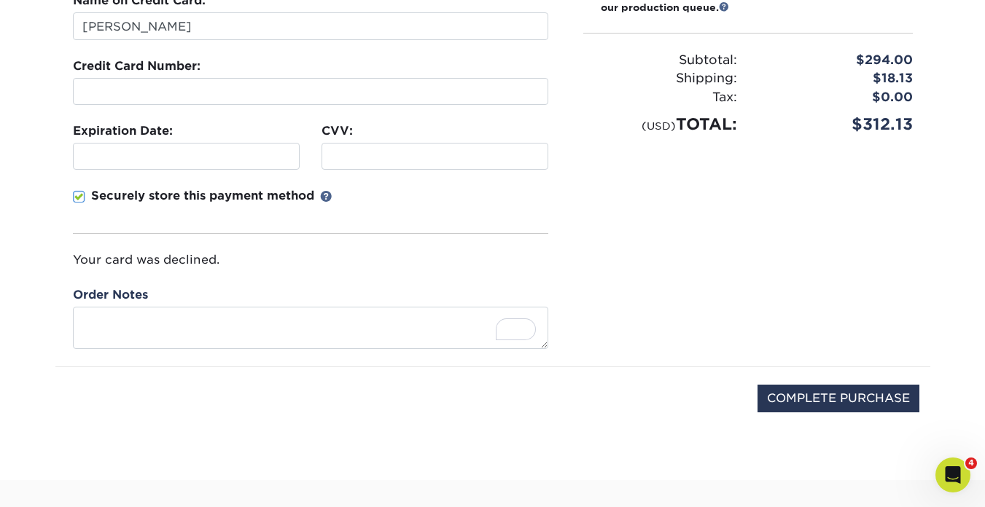
scroll to position [431, 0]
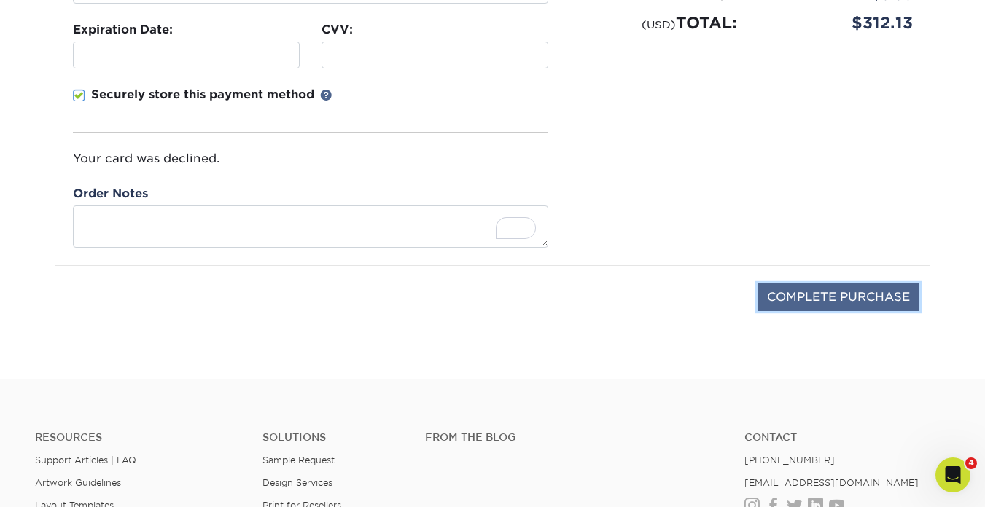
click at [828, 290] on input "COMPLETE PURCHASE" at bounding box center [838, 297] width 162 height 28
type input "PROCESSING, PLEASE WAIT..."
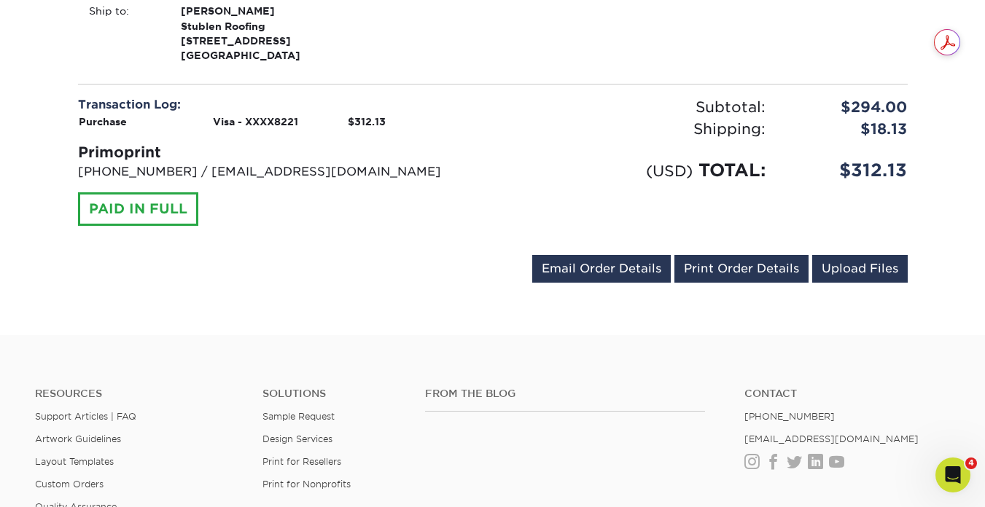
scroll to position [1625, 0]
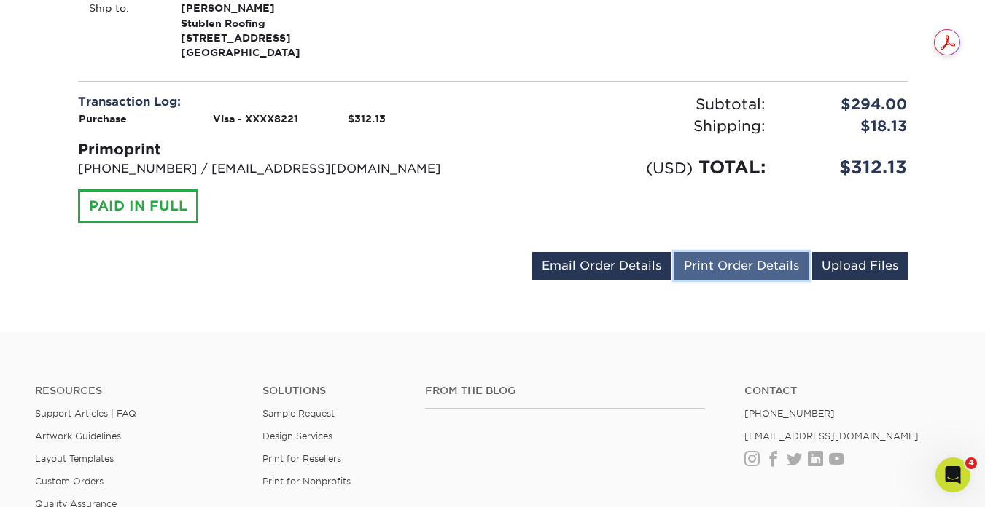
click at [758, 268] on link "Print Order Details" at bounding box center [741, 266] width 134 height 28
